Goal: Obtain resource: Download file/media

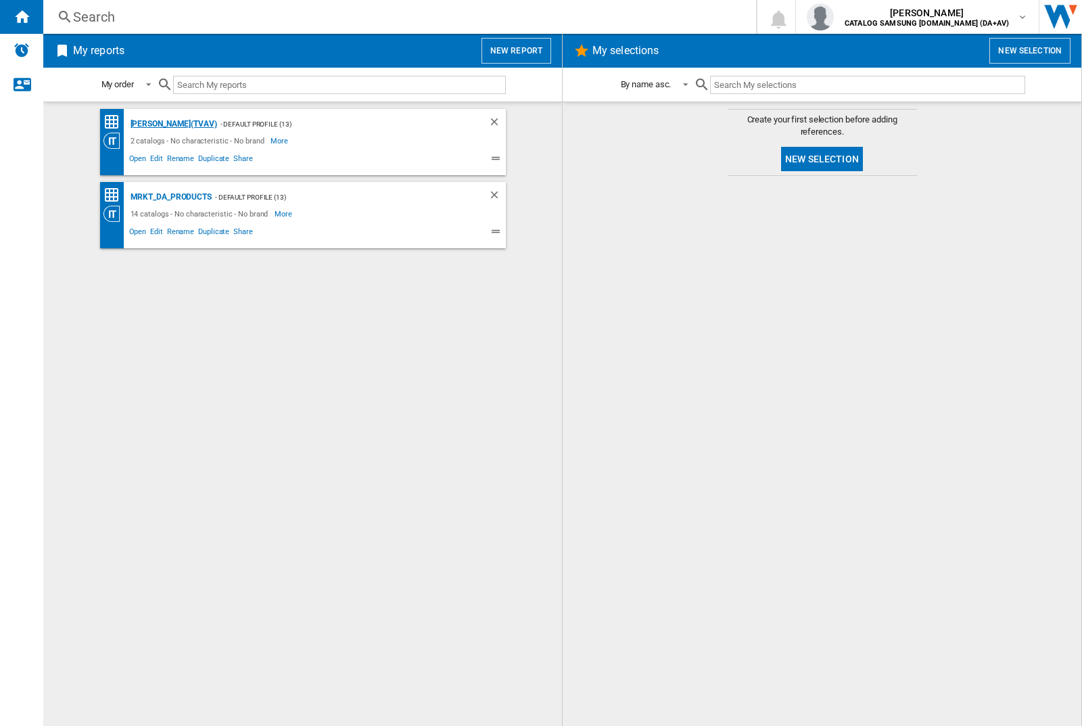
click at [150, 124] on div "[PERSON_NAME](TVAV)" at bounding box center [172, 124] width 90 height 17
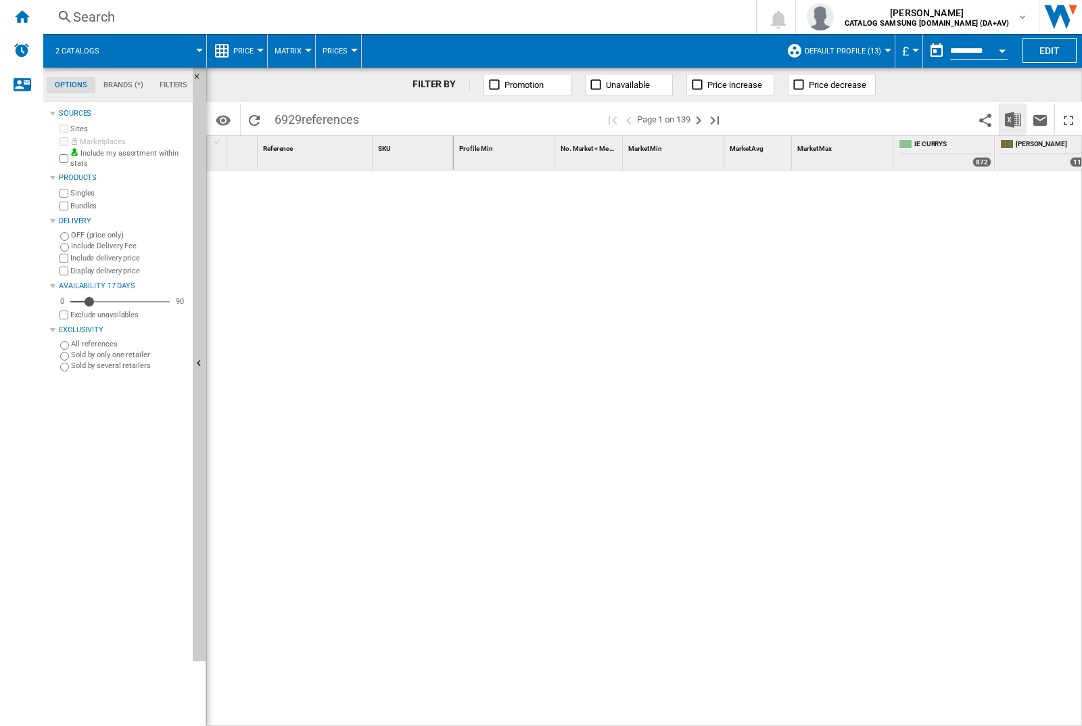
click at [1013, 119] on img "Download in Excel" at bounding box center [1013, 120] width 16 height 16
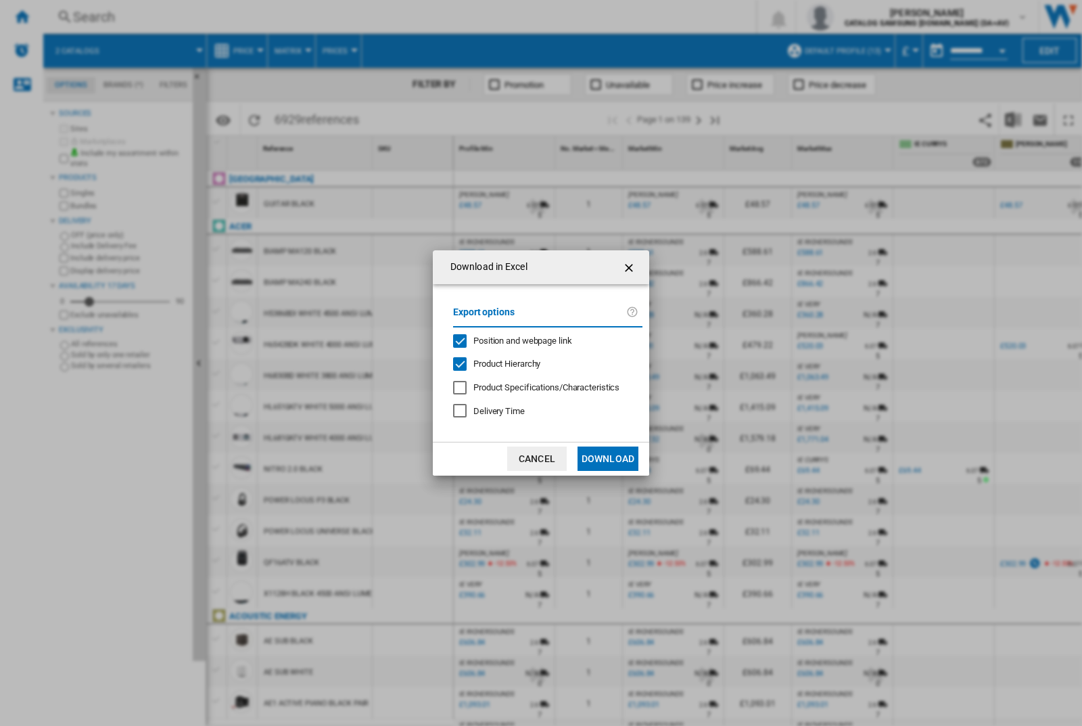
click at [542, 340] on span "Position and webpage link" at bounding box center [522, 340] width 99 height 10
click at [608, 459] on button "Download" at bounding box center [608, 458] width 61 height 24
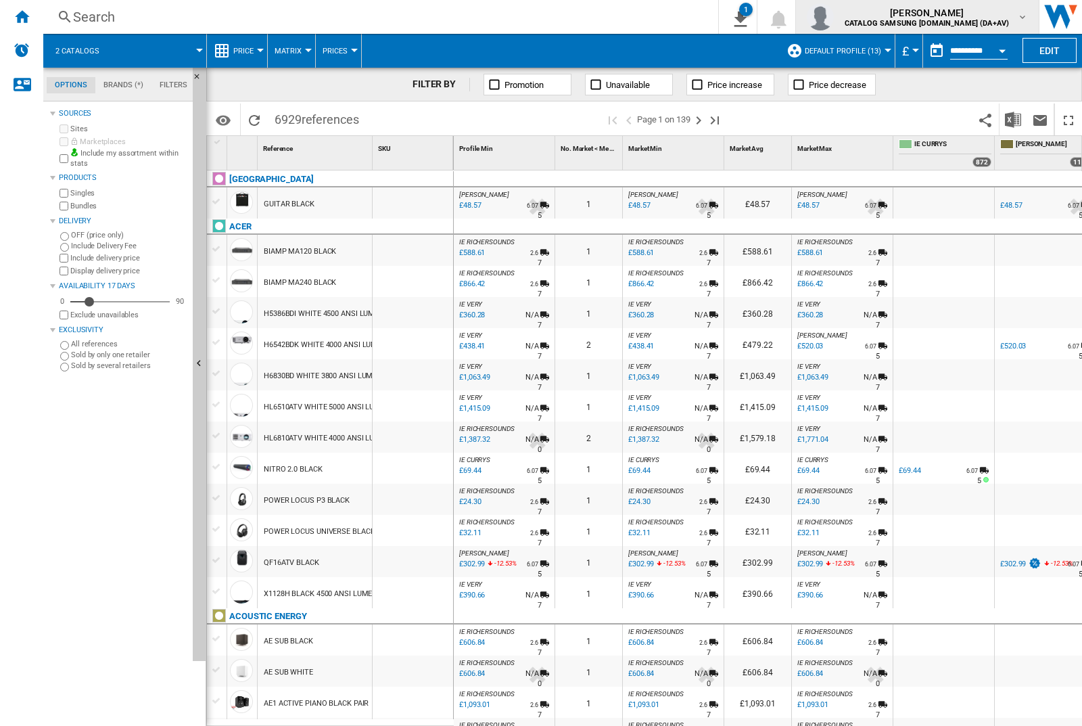
click at [834, 17] on img "button" at bounding box center [820, 16] width 27 height 27
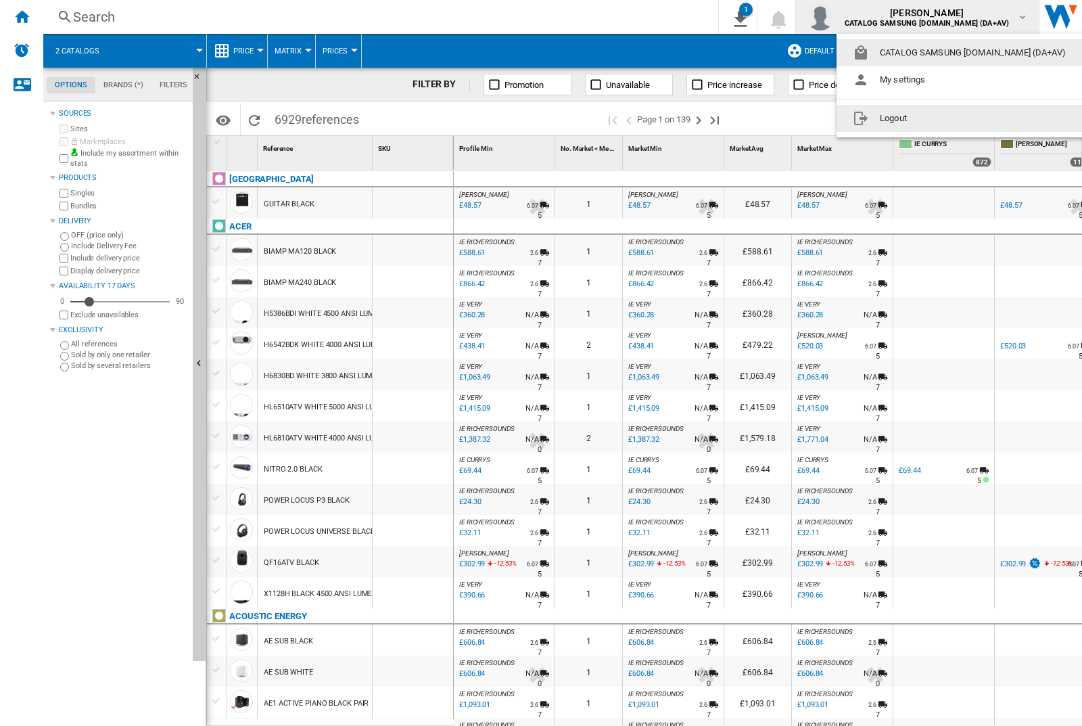
click at [941, 118] on button "Logout" at bounding box center [962, 118] width 251 height 27
